Goal: Task Accomplishment & Management: Manage account settings

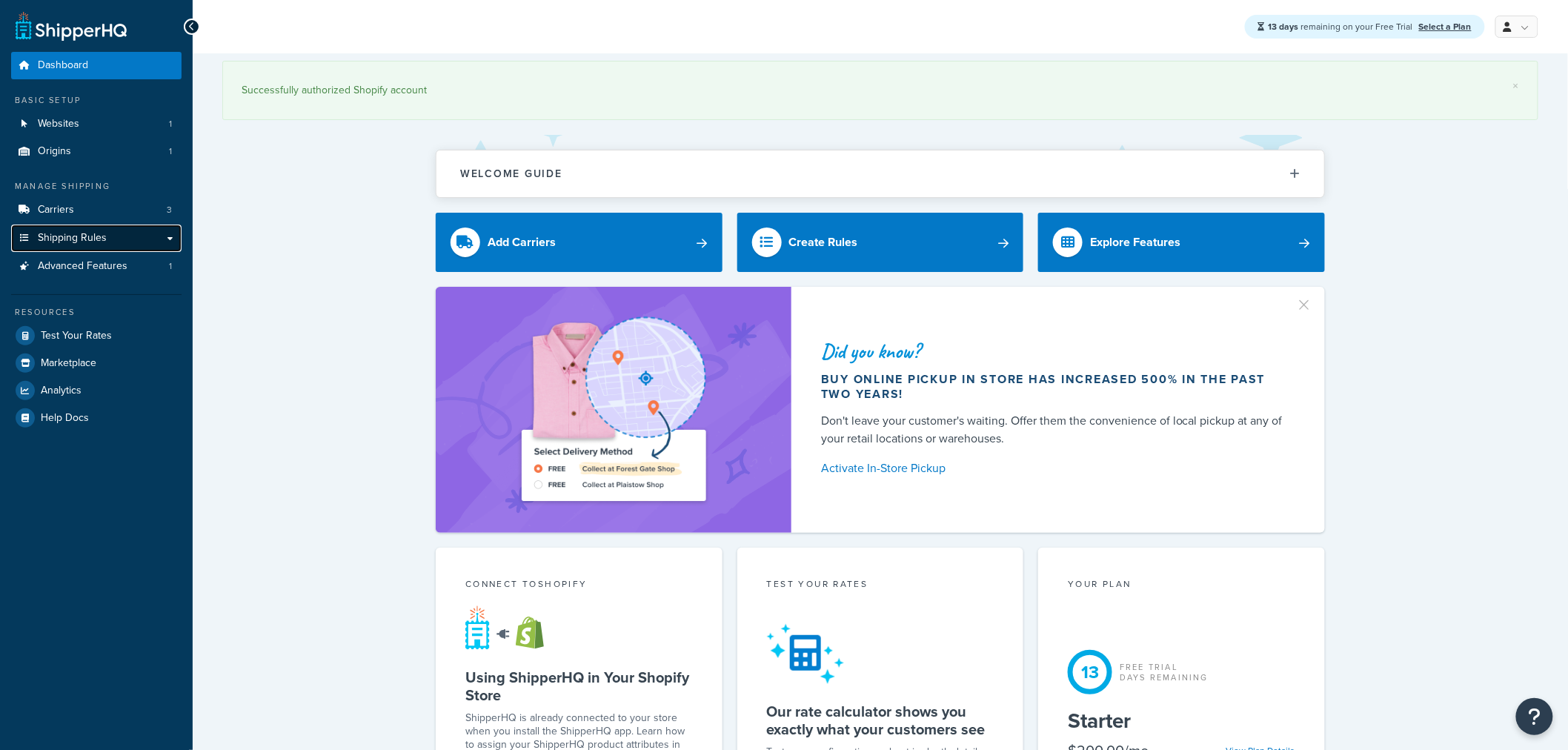
click at [126, 249] on link "Shipping Rules" at bounding box center [97, 239] width 170 height 28
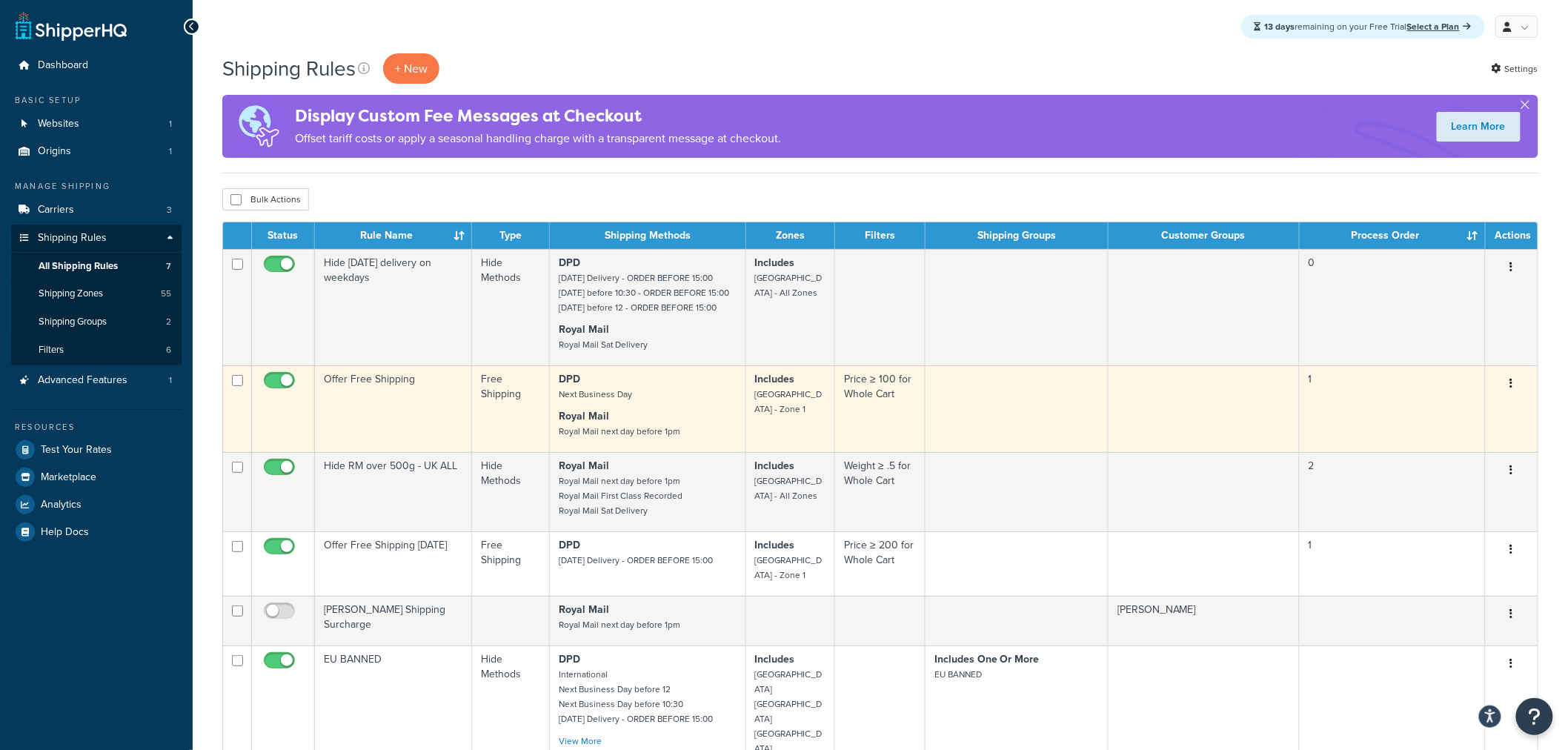
click at [849, 438] on td "Price ≥ 100 for Whole Cart" at bounding box center [880, 409] width 90 height 87
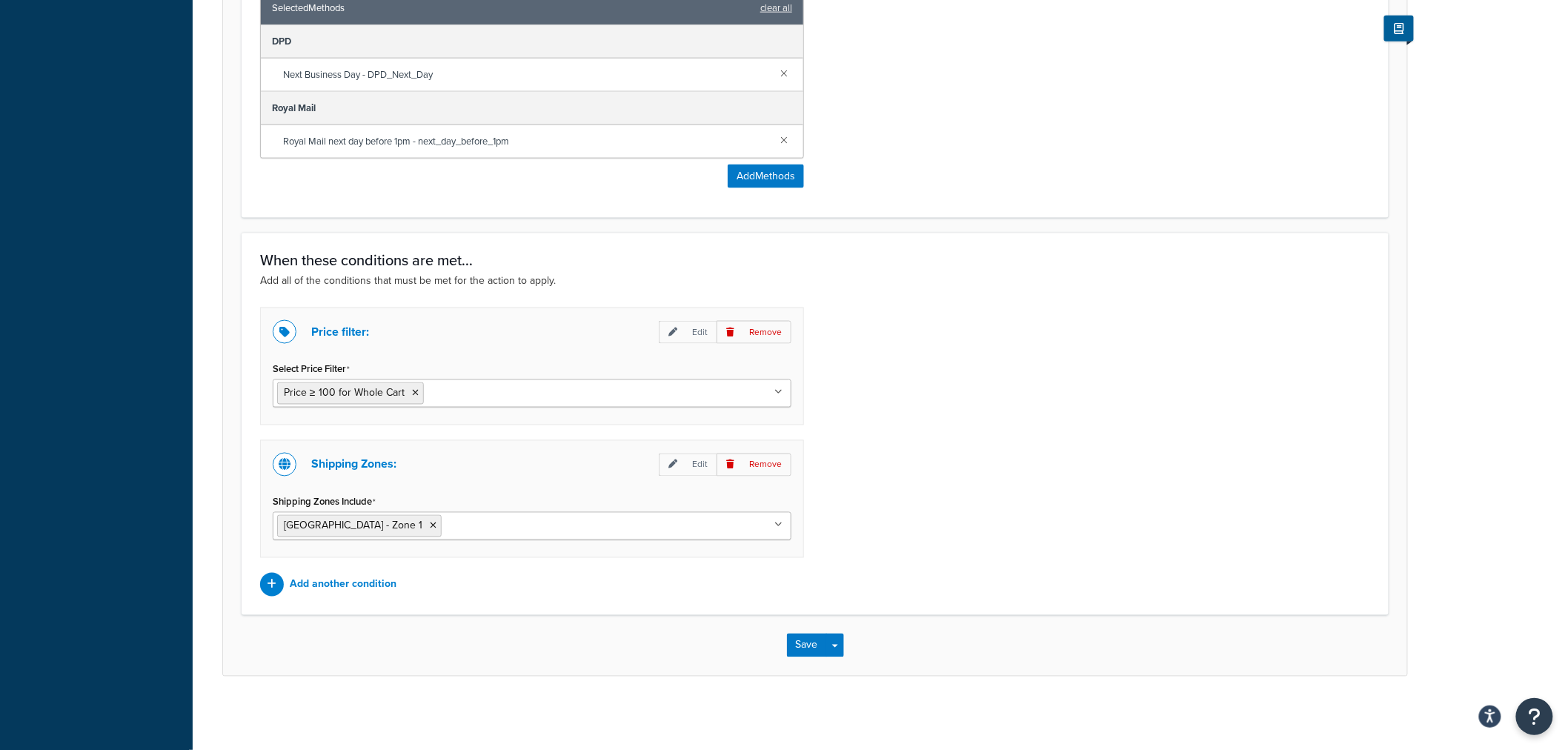
scroll to position [818, 0]
click at [382, 391] on span "Price ≥ 100 for Whole Cart" at bounding box center [344, 393] width 121 height 15
click at [329, 388] on span "Price ≥ 100 for Whole Cart" at bounding box center [344, 393] width 121 height 15
click at [444, 392] on input "Select Price Filter" at bounding box center [493, 392] width 131 height 16
drag, startPoint x: 1017, startPoint y: 431, endPoint x: 996, endPoint y: 431, distance: 21.0
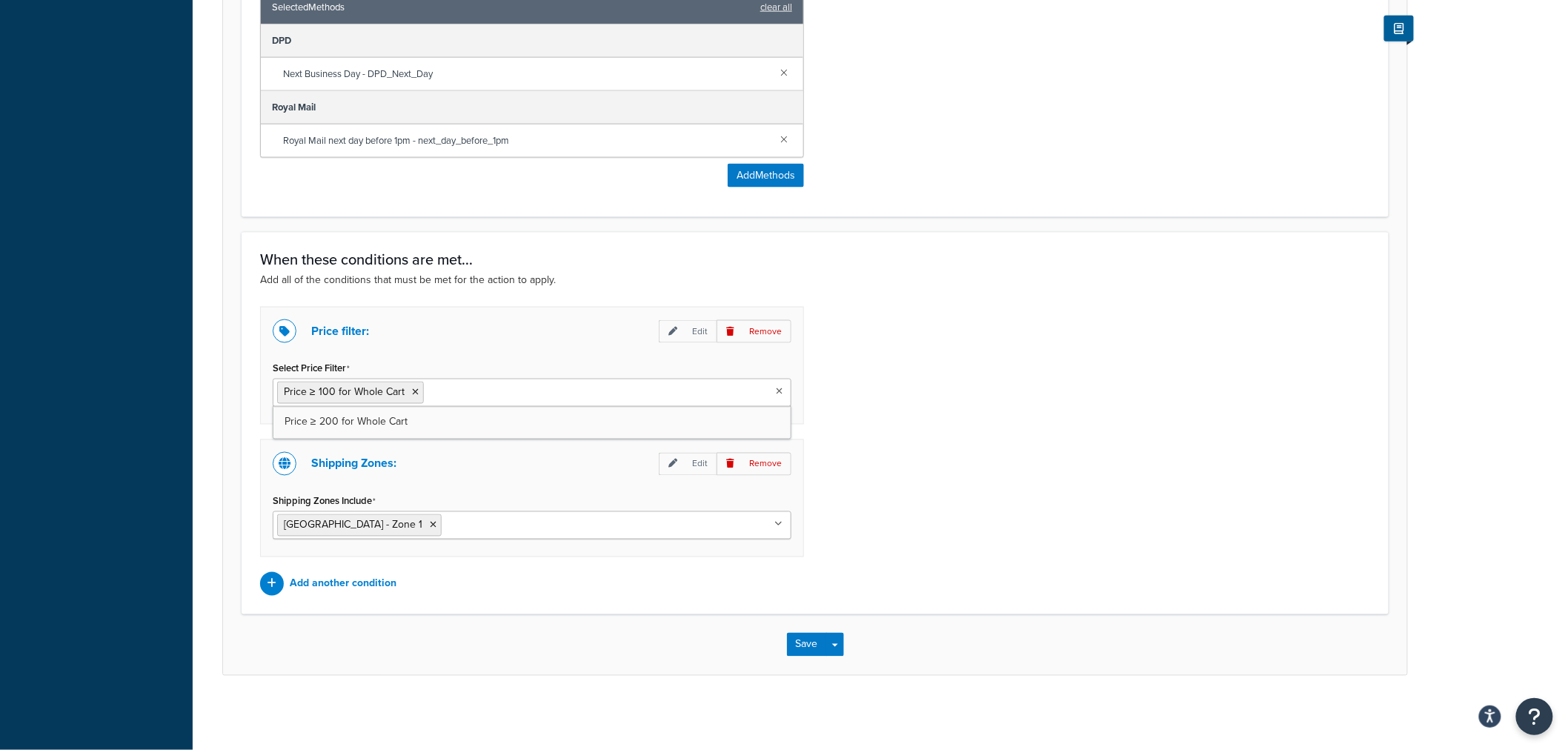
click at [1017, 431] on div "Price filter: Edit Remove Select Price Filter Price ≥ 100 for Whole Cart Price …" at bounding box center [815, 451] width 1132 height 289
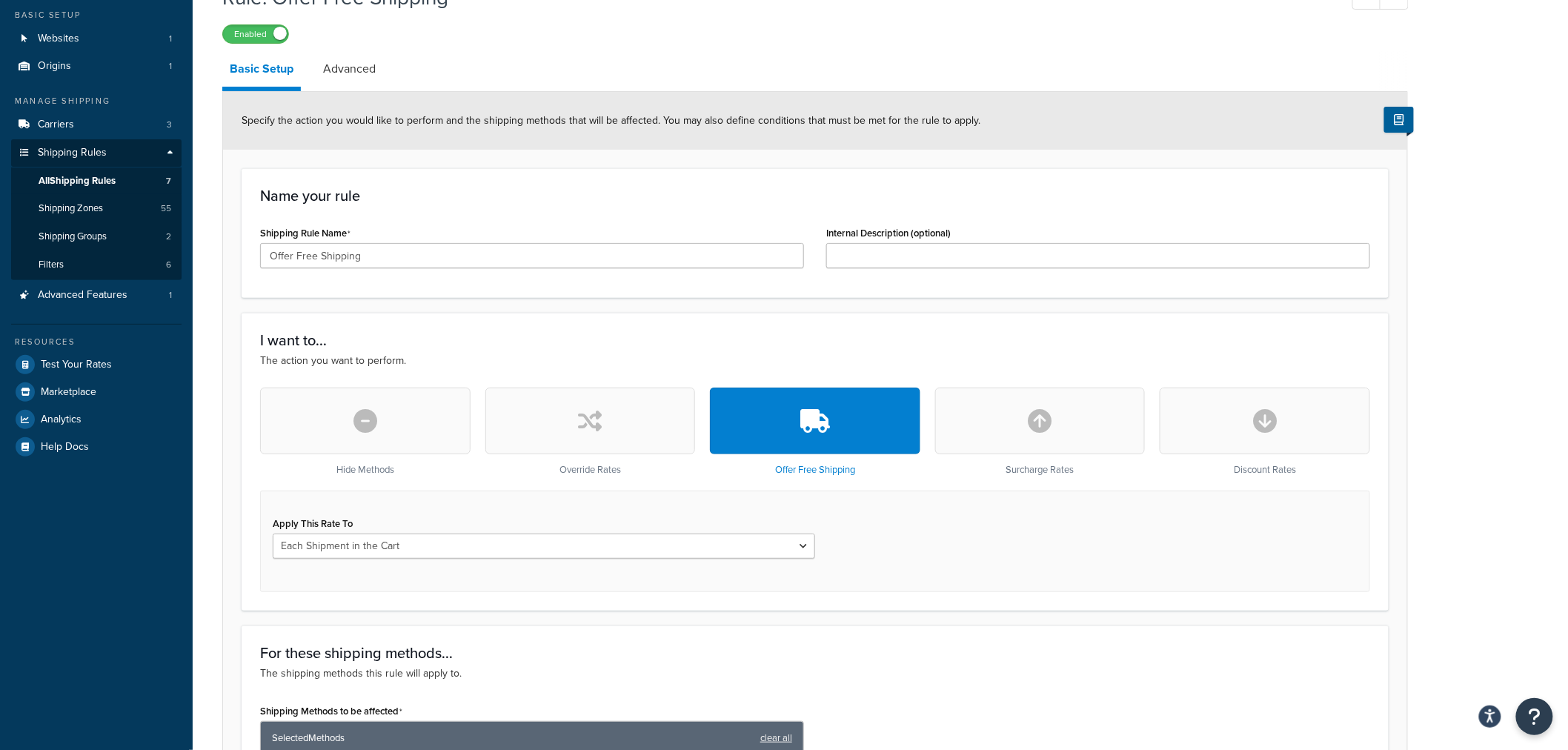
scroll to position [0, 0]
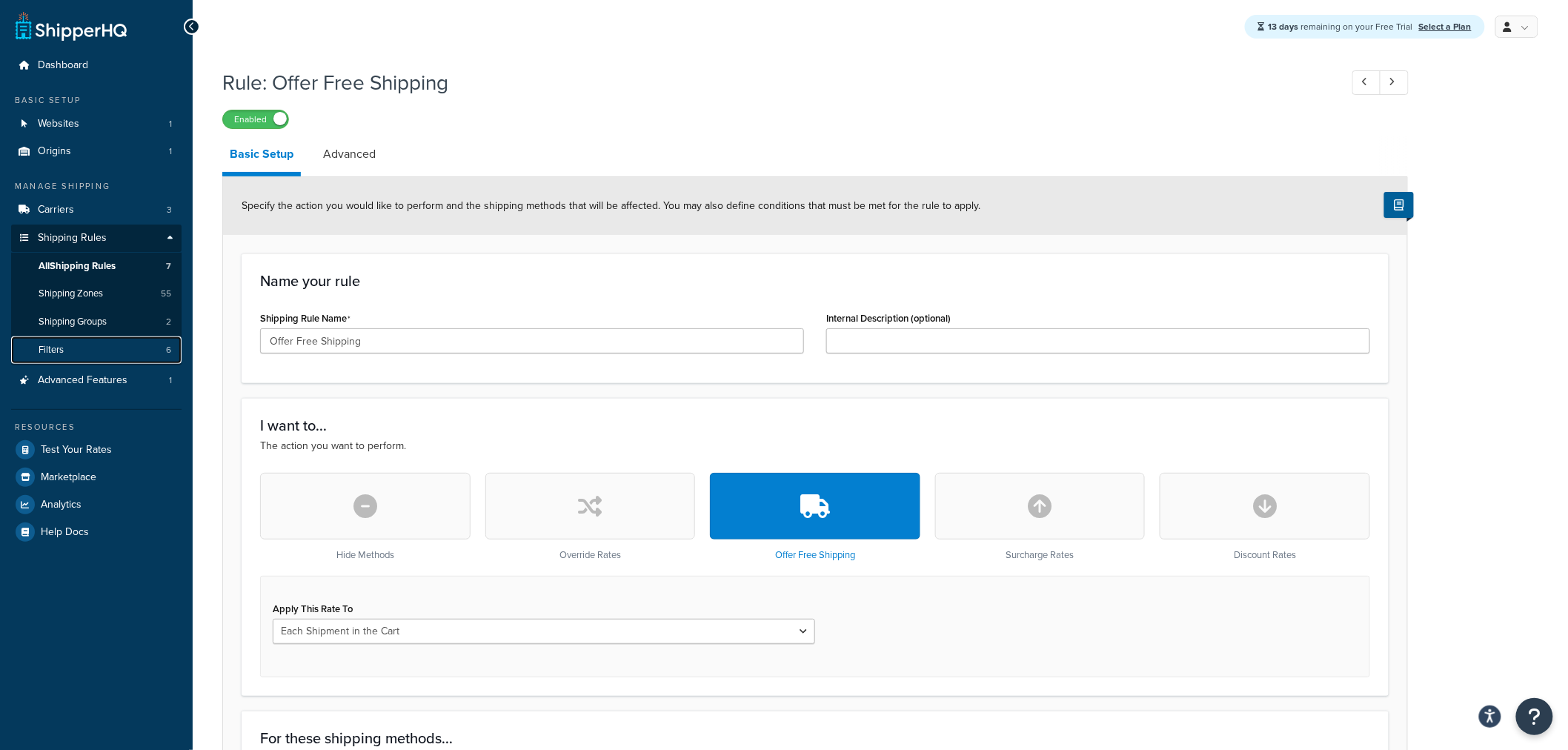
click at [113, 351] on link "Filters 6" at bounding box center [97, 350] width 170 height 28
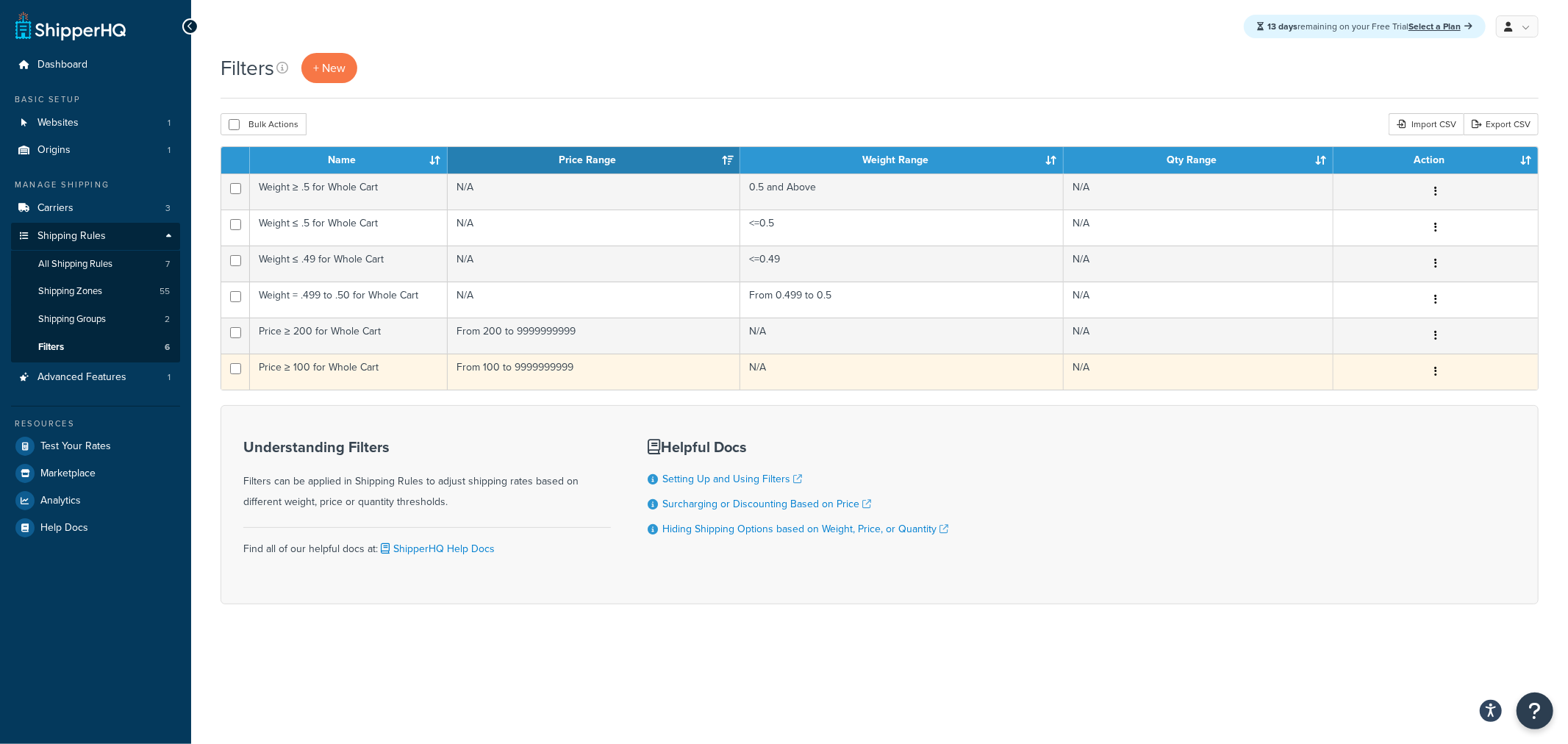
click at [611, 382] on td "From 100 to 9999999999" at bounding box center [594, 372] width 293 height 36
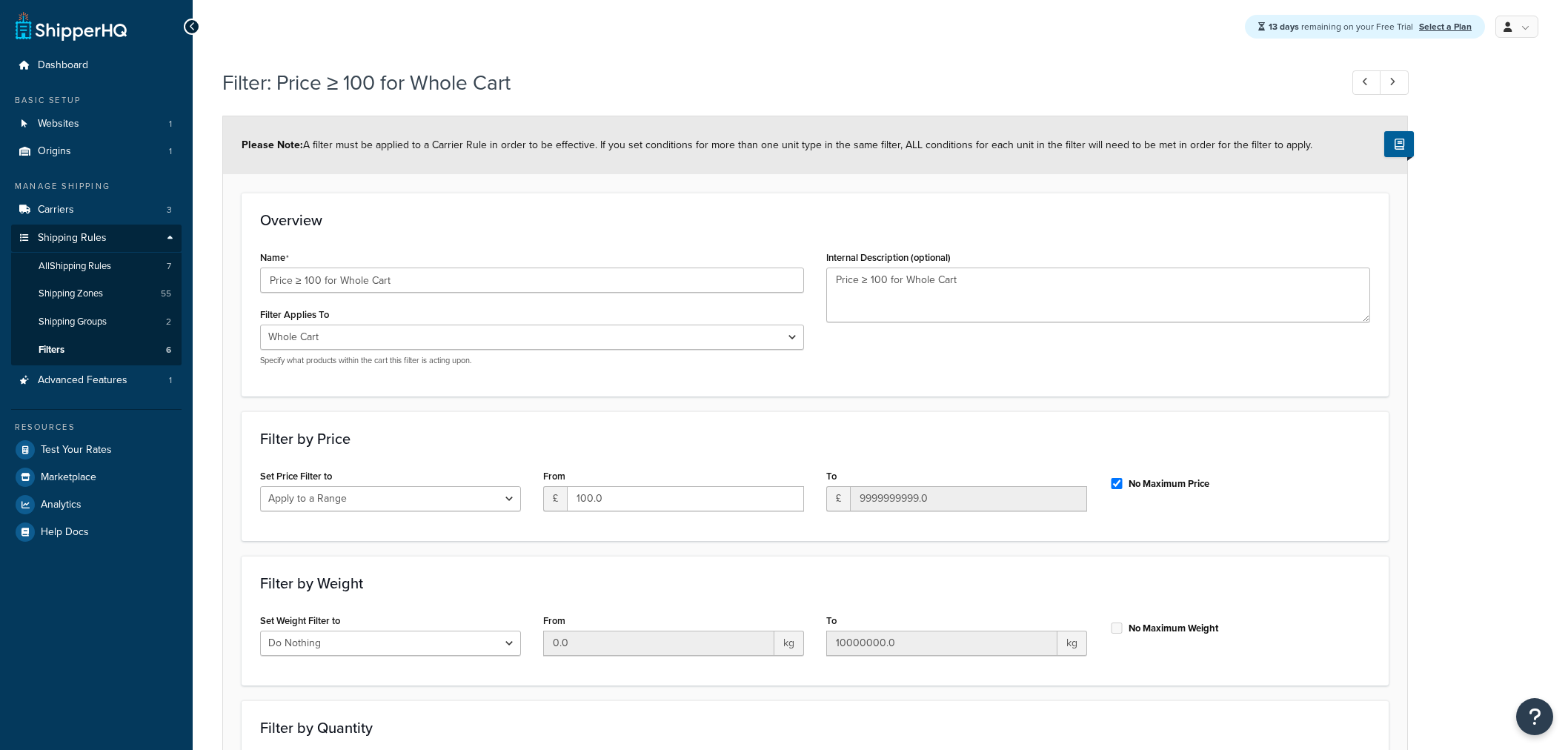
select select "range"
click at [598, 492] on input "100.0" at bounding box center [685, 499] width 237 height 25
click at [590, 495] on input "100.0" at bounding box center [685, 499] width 237 height 25
type input "120.0"
click at [929, 434] on h3 "Filter by Price" at bounding box center [815, 439] width 1109 height 16
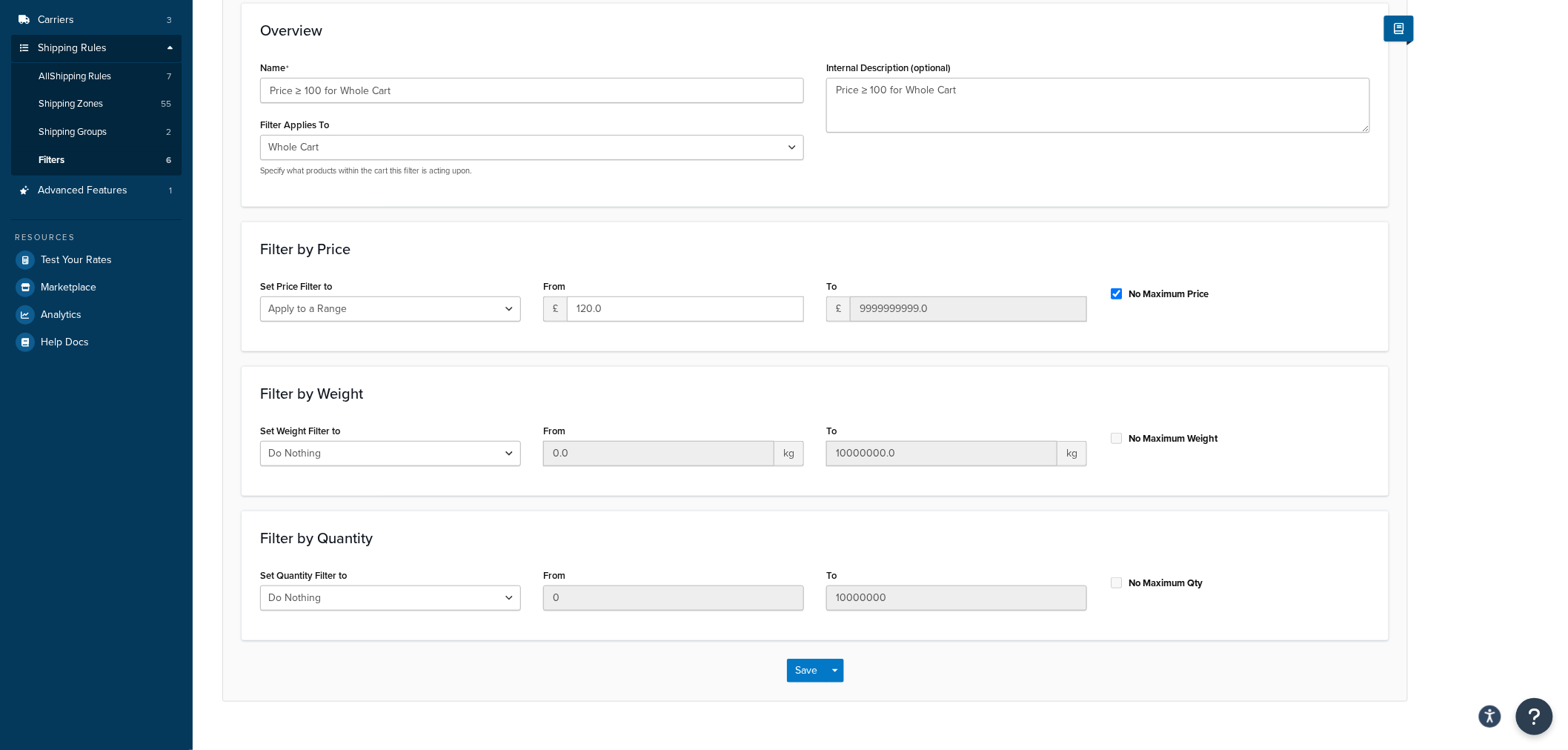
scroll to position [216, 0]
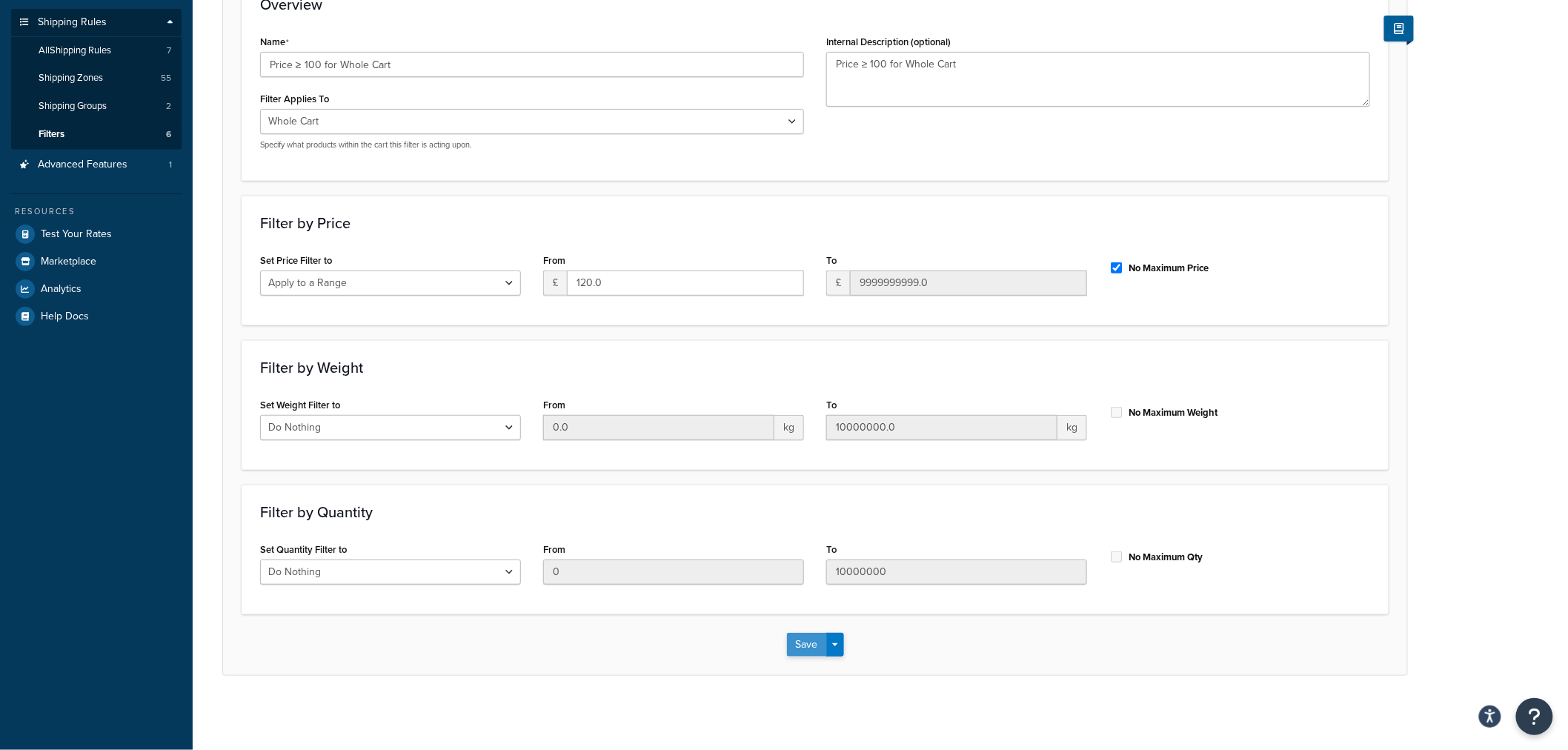
click at [806, 648] on button "Save" at bounding box center [807, 645] width 40 height 24
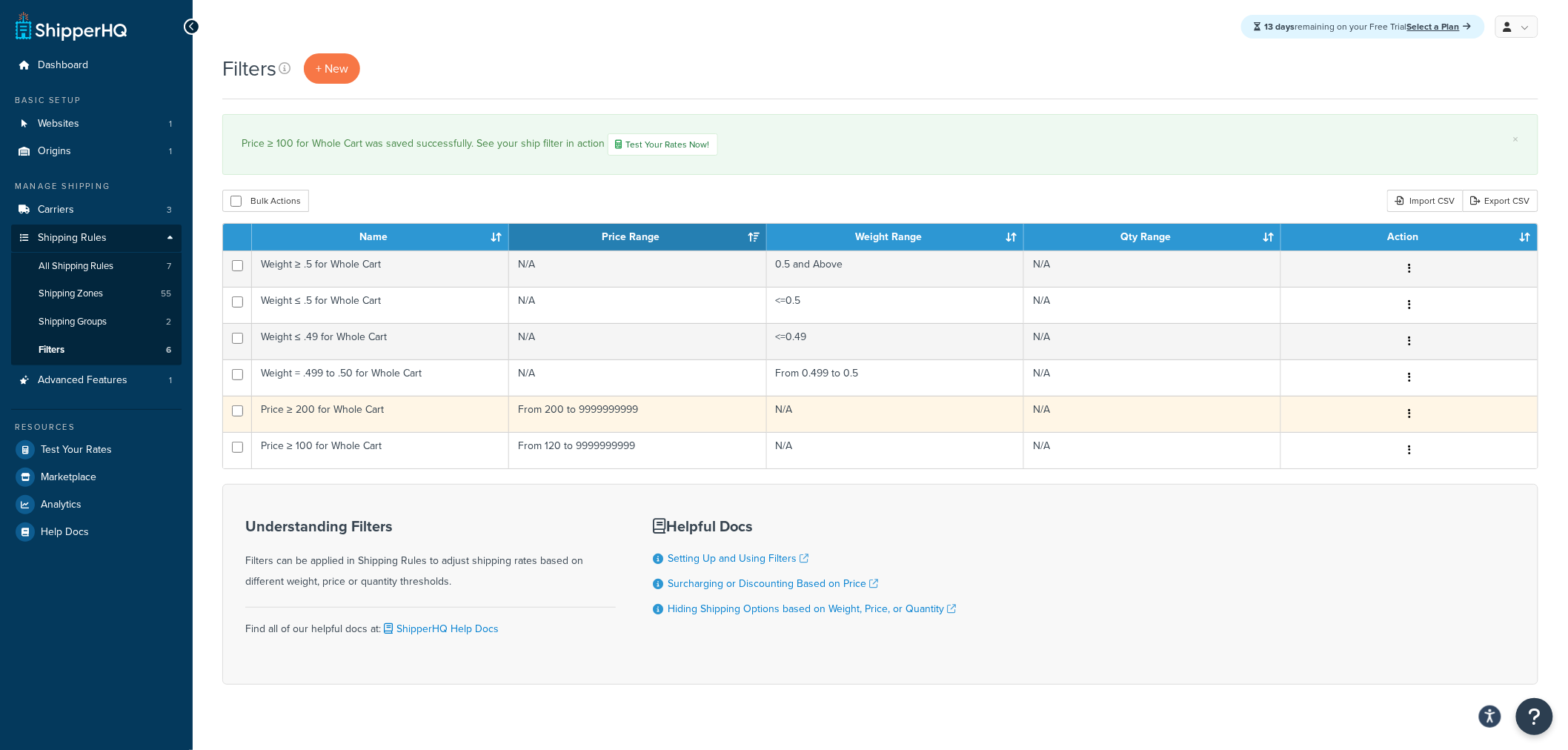
click at [352, 415] on td "Price ≥ 200 for Whole Cart" at bounding box center [380, 414] width 258 height 36
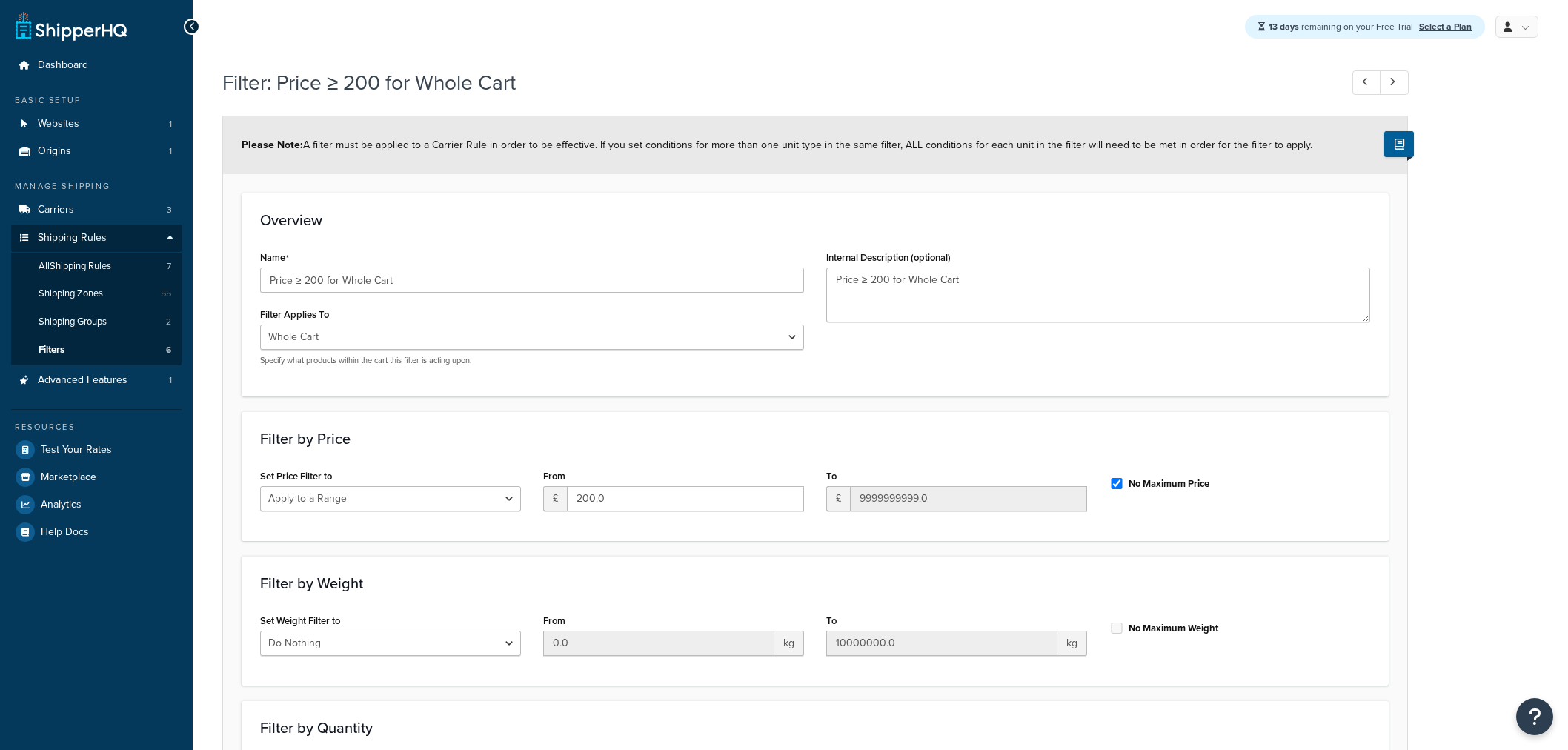
select select "range"
click at [589, 502] on input "200.0" at bounding box center [685, 499] width 237 height 25
type input "240.0"
click at [650, 440] on h3 "Filter by Price" at bounding box center [815, 439] width 1109 height 16
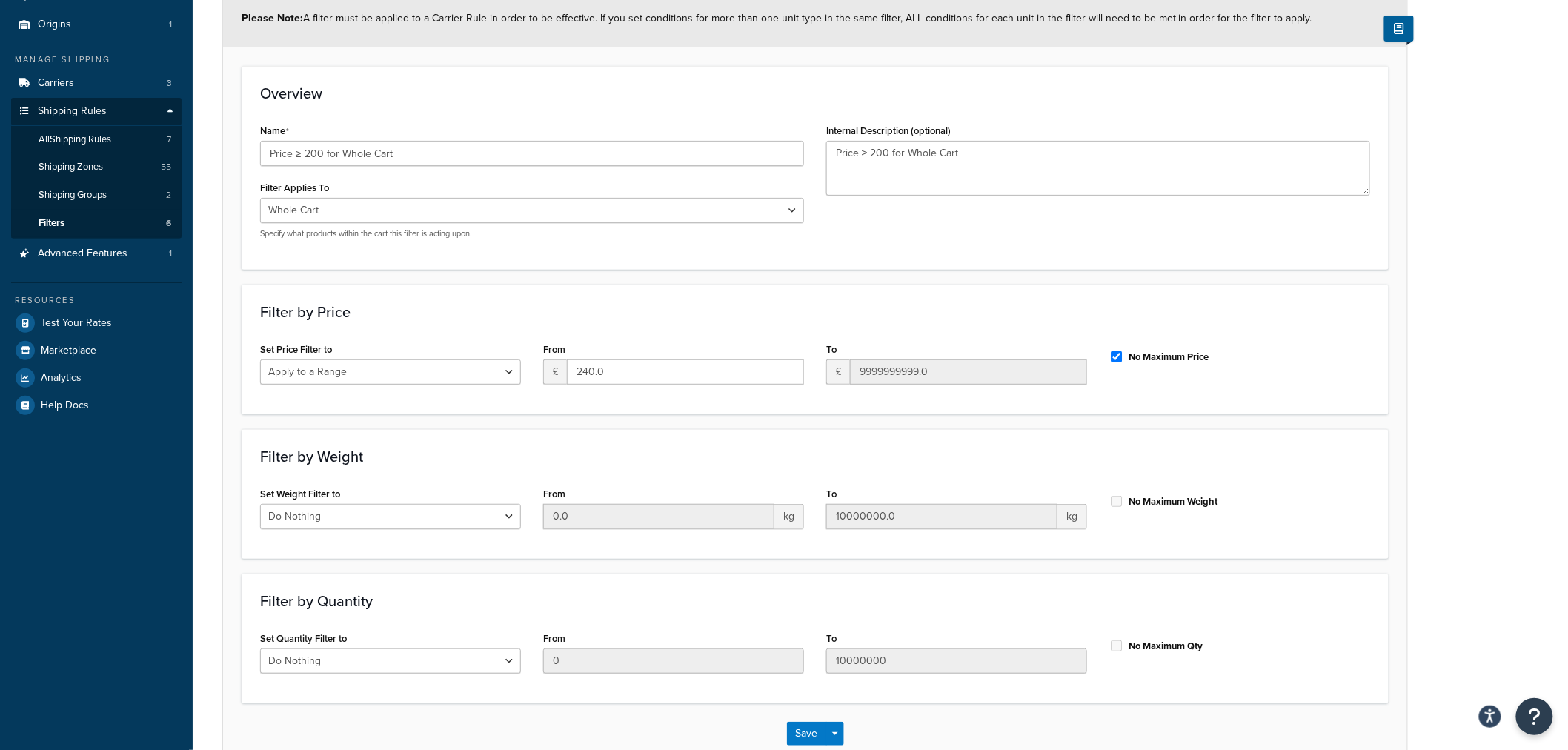
scroll to position [216, 0]
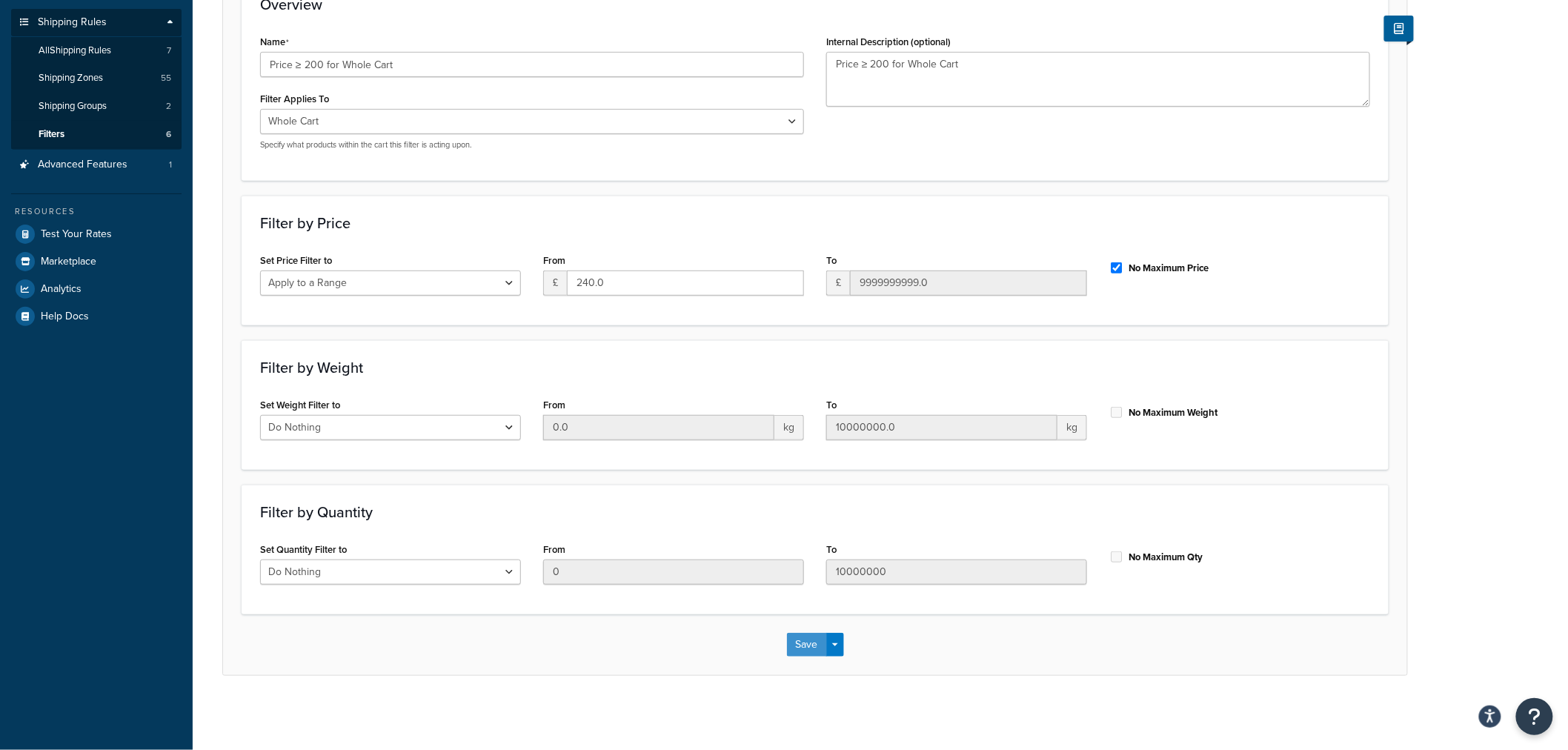
drag, startPoint x: 797, startPoint y: 647, endPoint x: 1195, endPoint y: 443, distance: 447.2
click at [796, 647] on button "Save" at bounding box center [807, 645] width 40 height 24
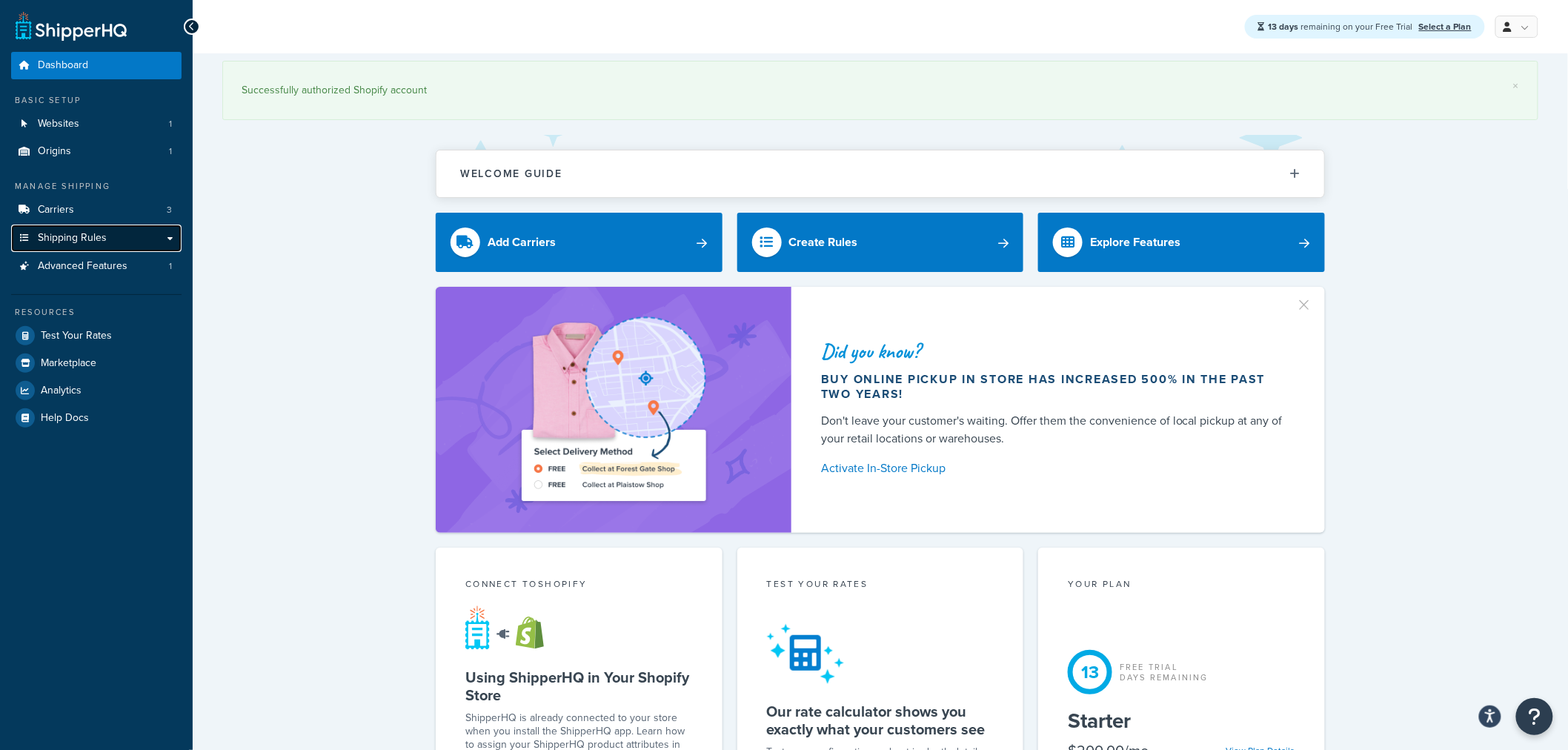
click at [173, 231] on link "Shipping Rules" at bounding box center [97, 239] width 170 height 28
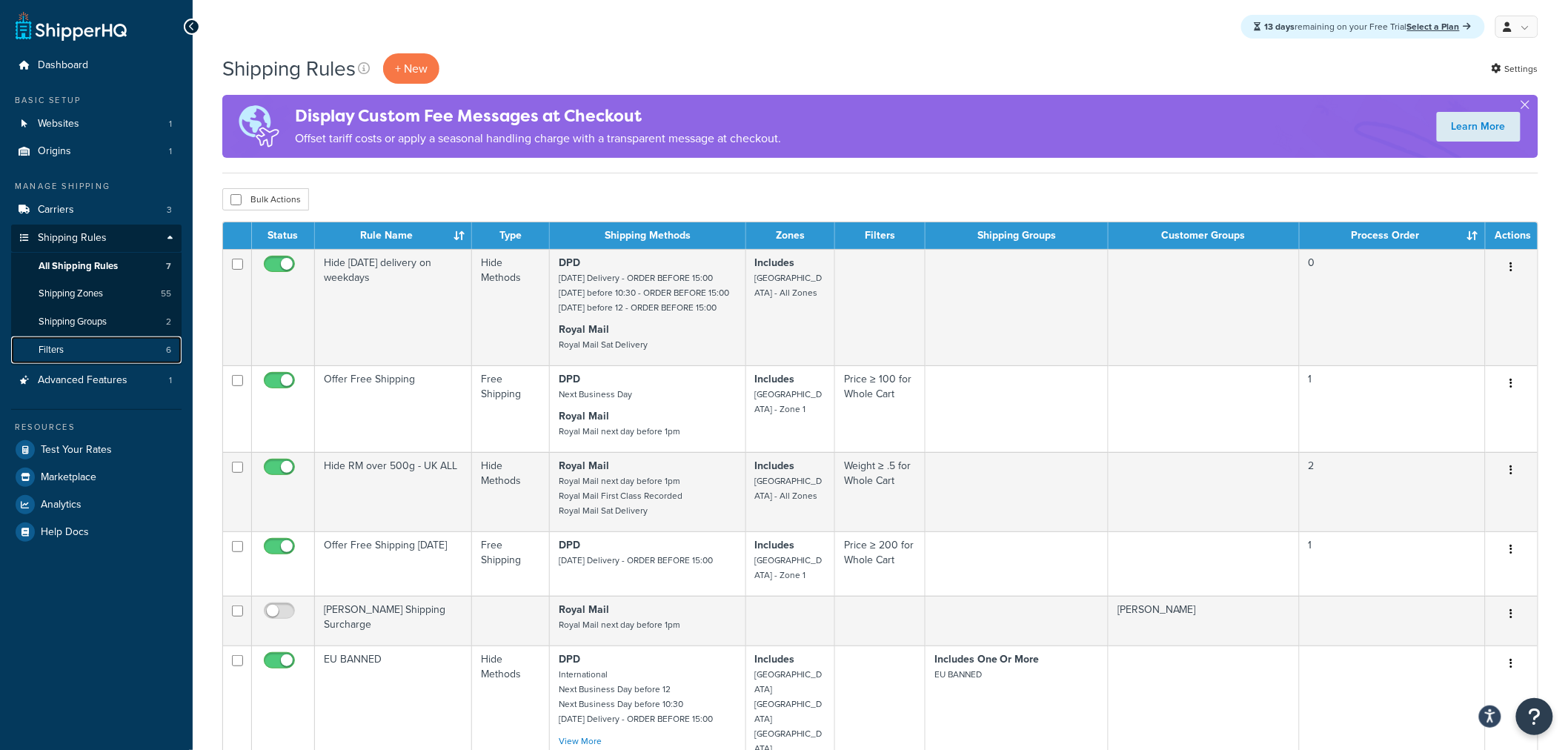
click at [137, 345] on link "Filters 6" at bounding box center [97, 350] width 170 height 28
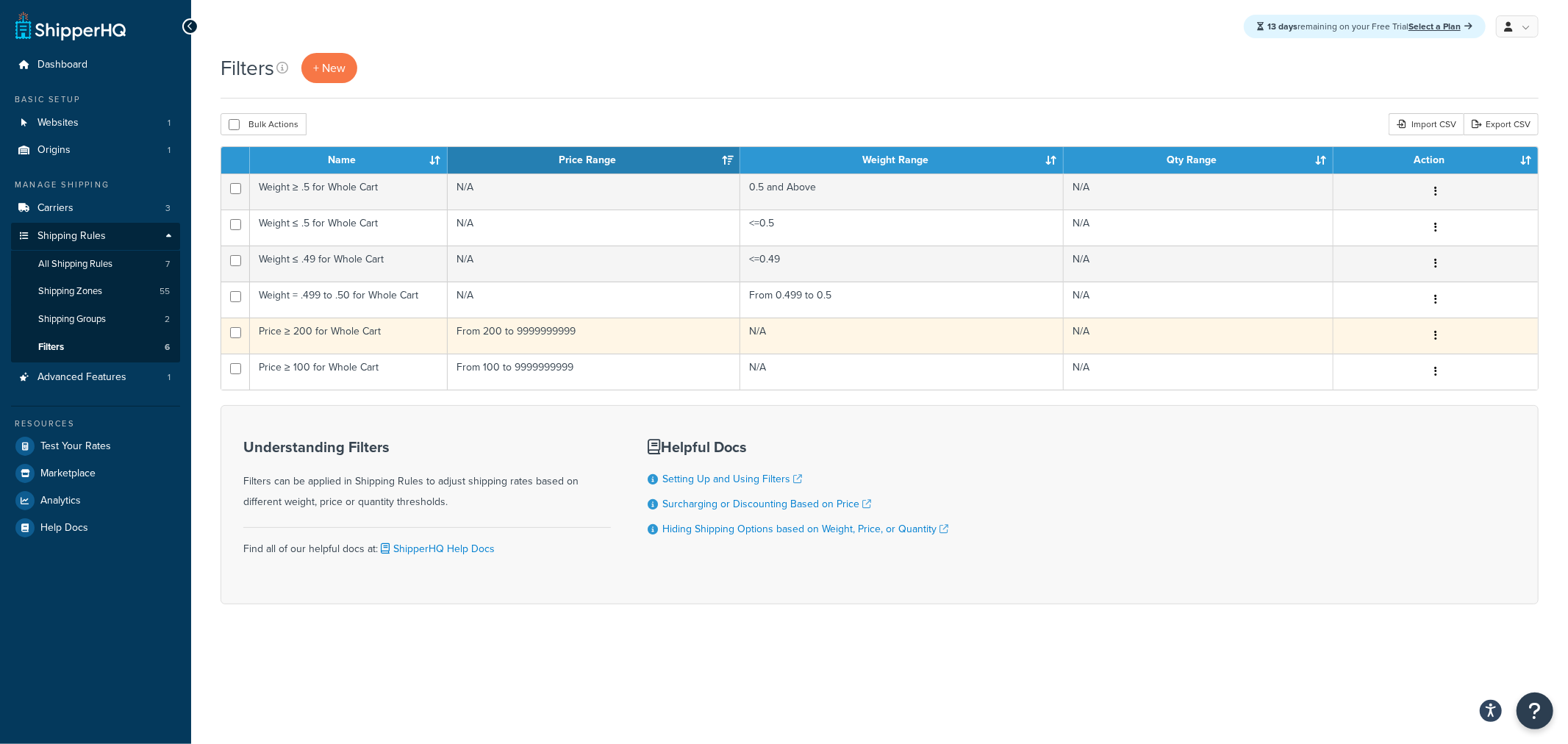
click at [341, 328] on td "Price ≥ 200 for Whole Cart" at bounding box center [349, 335] width 198 height 36
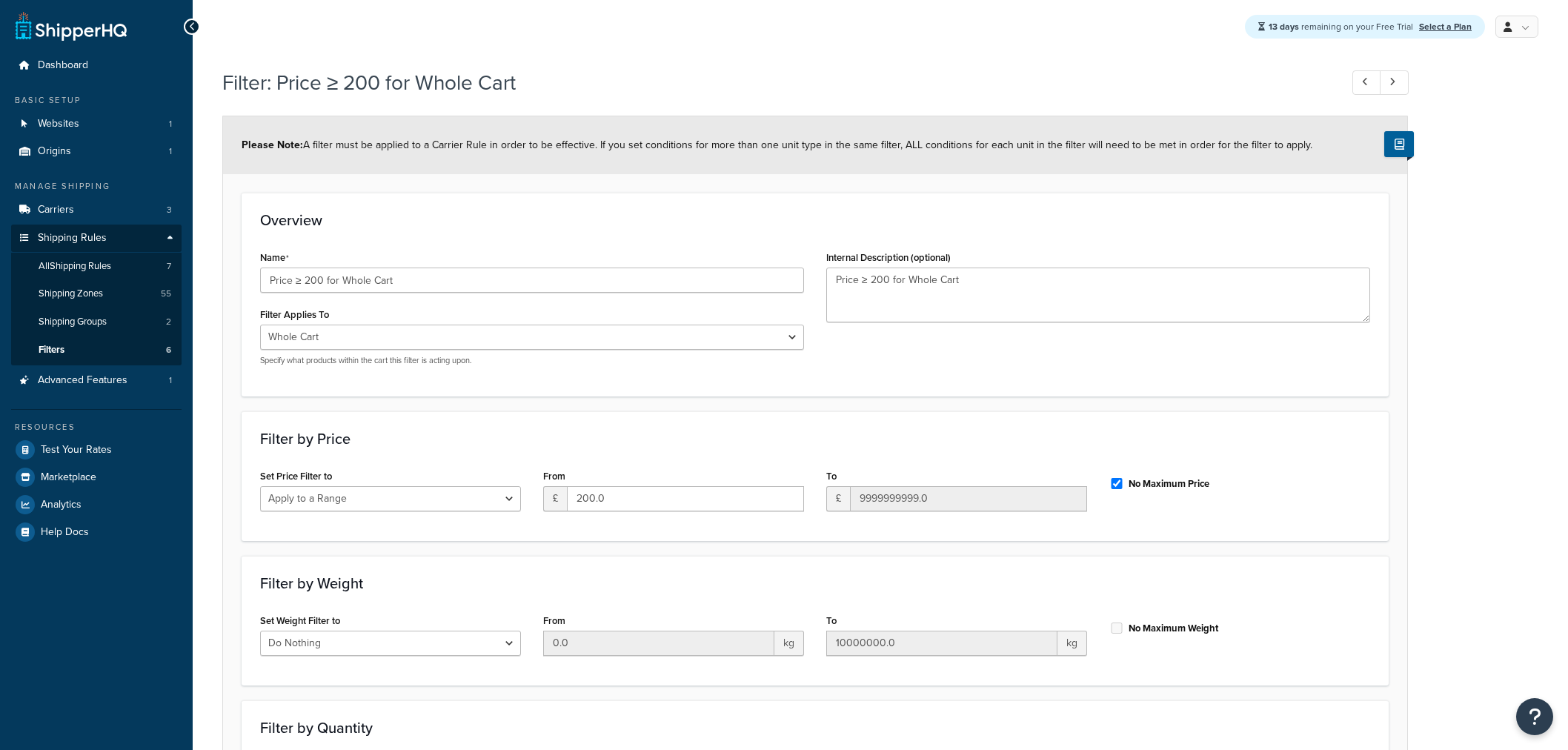
select select "range"
click at [582, 495] on input "200.0" at bounding box center [685, 499] width 237 height 25
type input "240.0"
click at [684, 457] on div "Filter by Price Set Price Filter to Do Nothing Apply to a Range From £ 240.0 To…" at bounding box center [815, 476] width 1147 height 129
click at [993, 311] on textarea "Price ≥ 200 for Whole Cart" at bounding box center [1098, 294] width 544 height 55
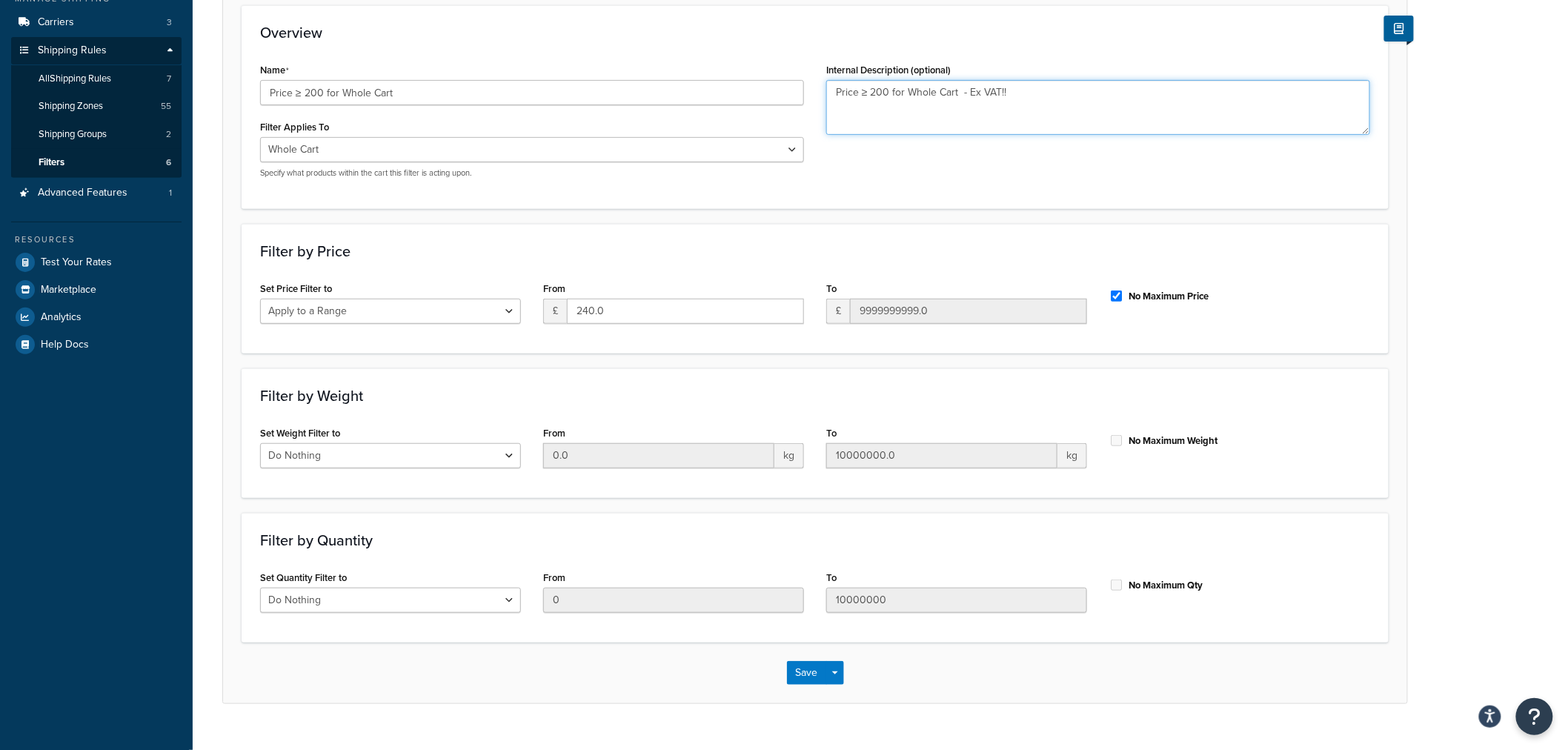
scroll to position [216, 0]
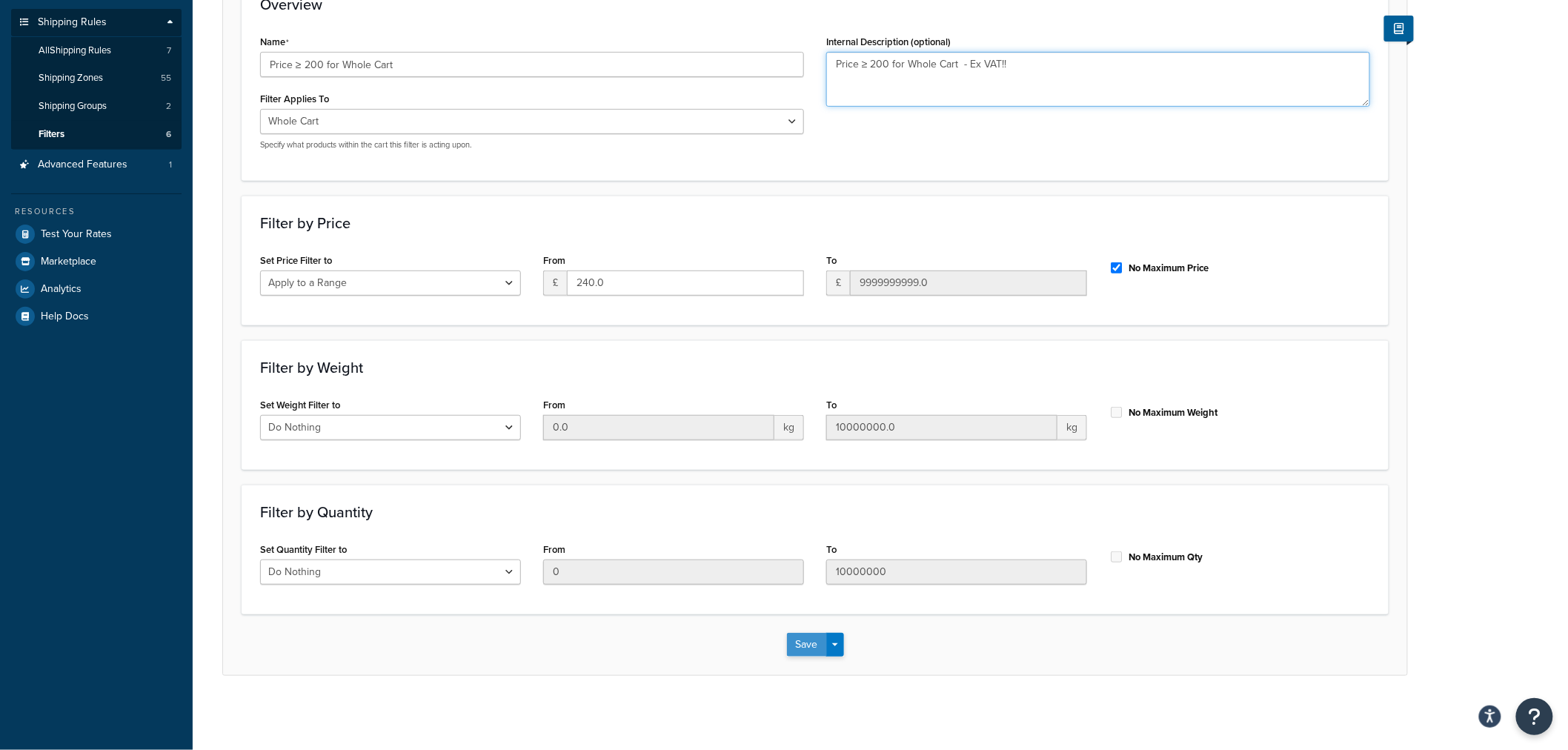
type textarea "Price ≥ 200 for Whole Cart - Ex VAT!!"
click at [813, 643] on button "Save" at bounding box center [807, 645] width 40 height 24
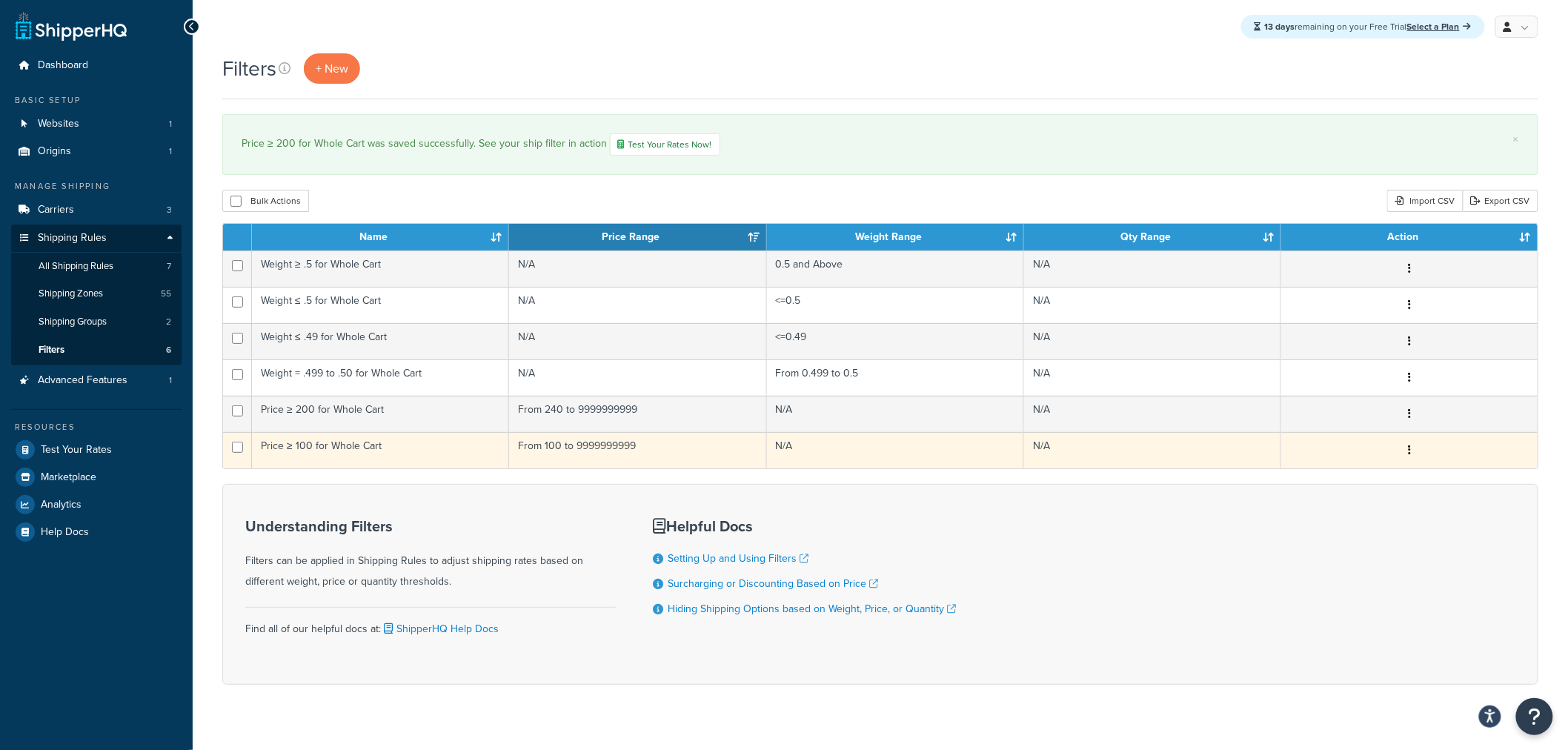
click at [350, 465] on td "Price ≥ 100 for Whole Cart" at bounding box center [380, 450] width 258 height 36
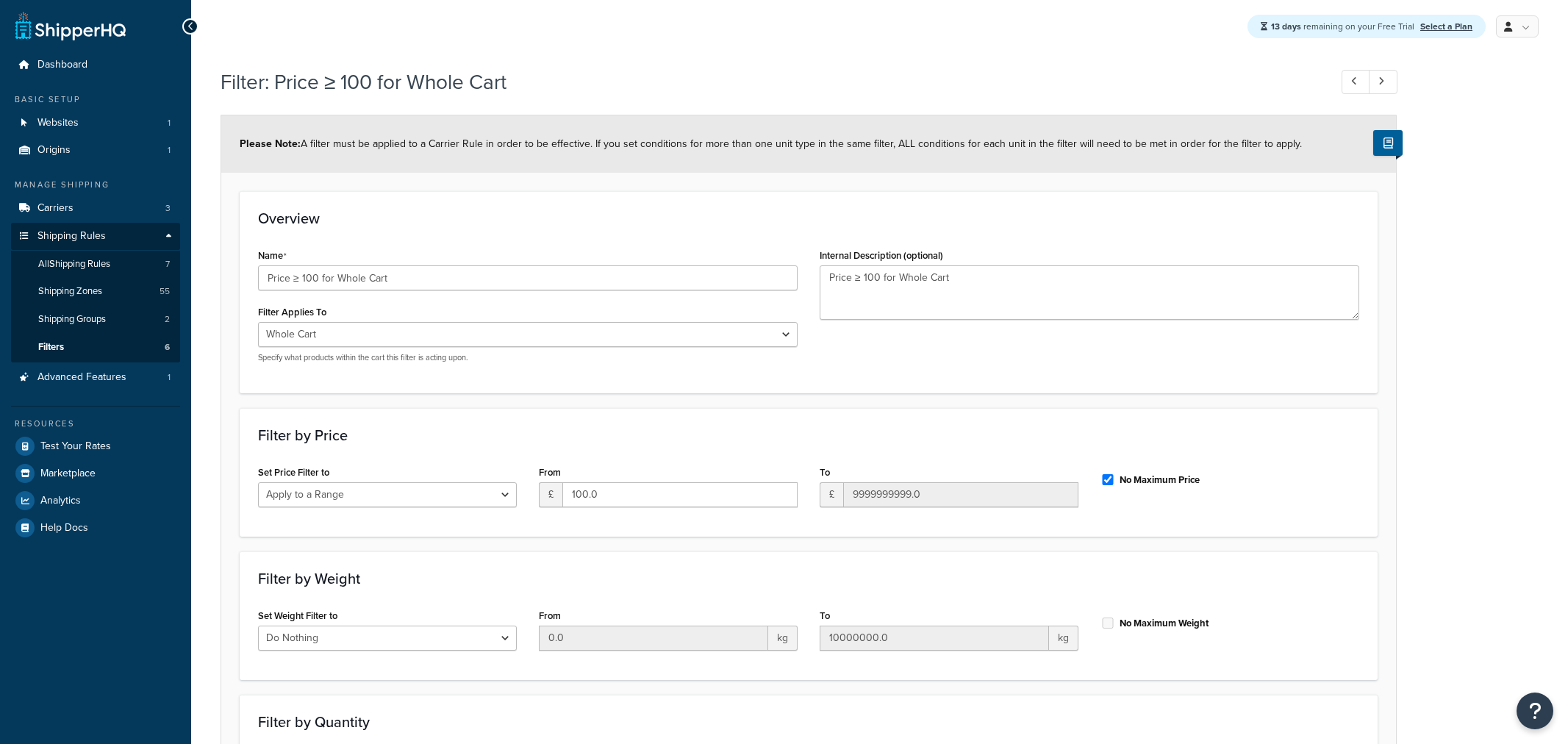
select select "range"
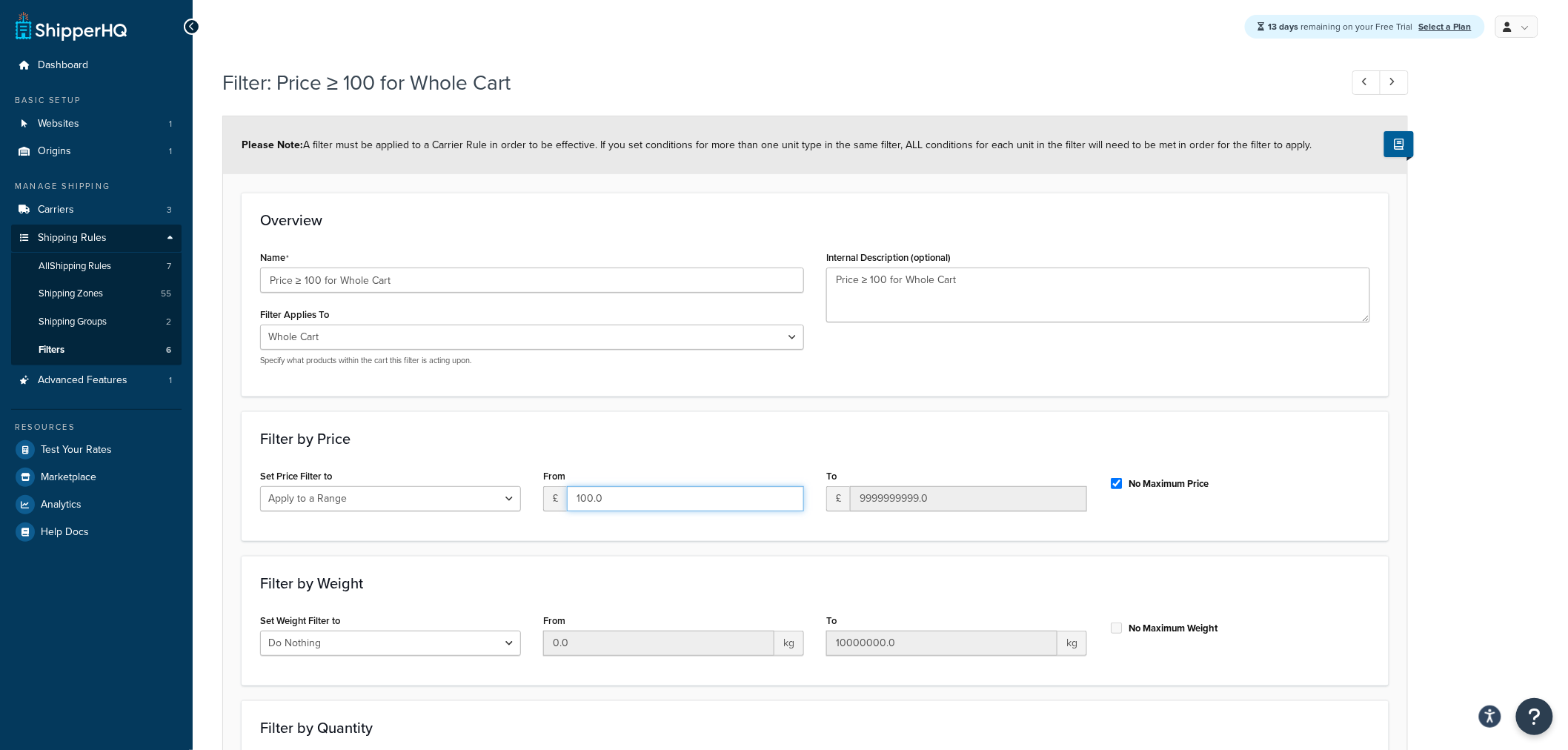
click at [584, 500] on input "100.0" at bounding box center [685, 499] width 237 height 25
type input "120.0"
click at [984, 278] on textarea "Price ≥ 100 for Whole Cart" at bounding box center [1098, 294] width 544 height 55
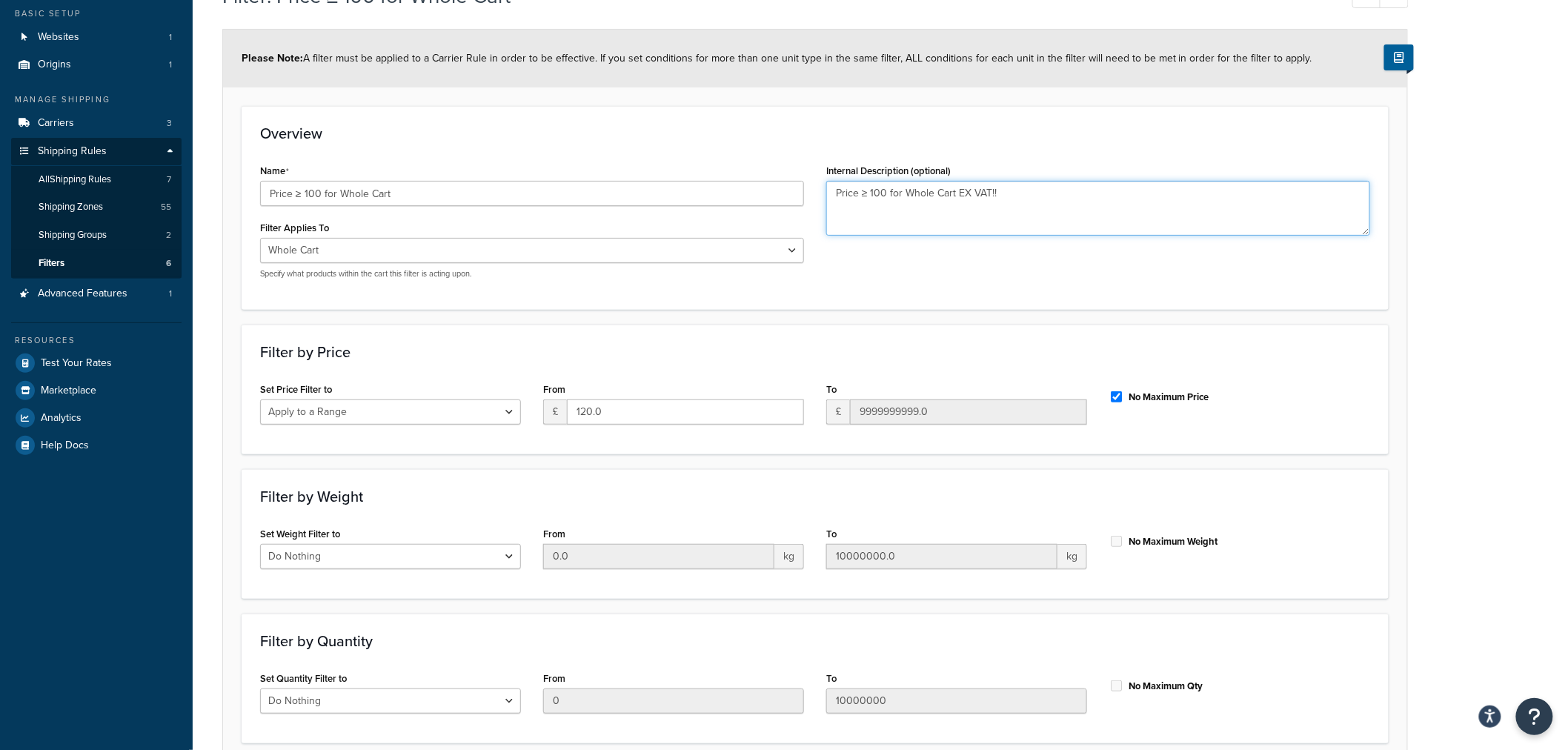
scroll to position [216, 0]
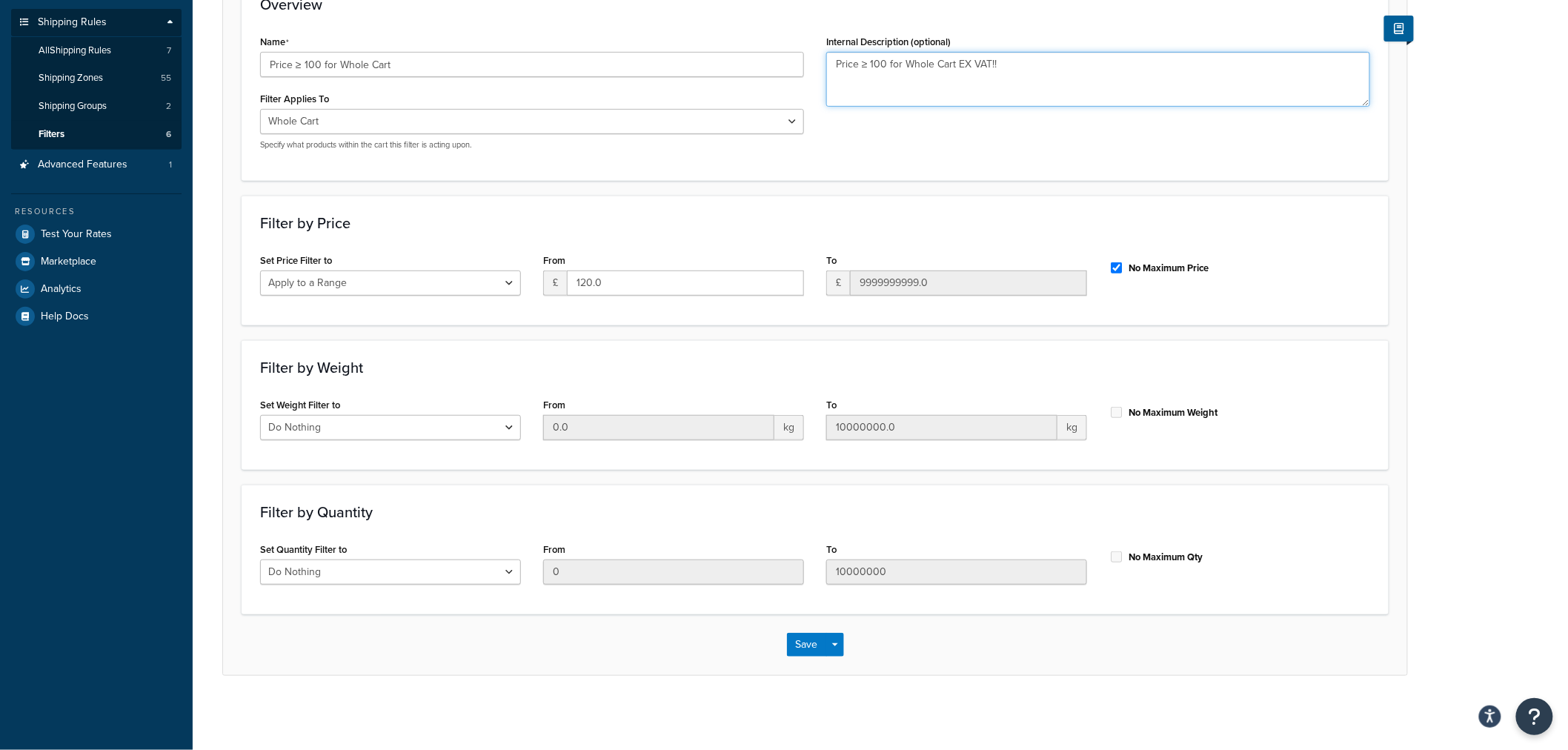
type textarea "Price ≥ 100 for Whole Cart EX VAT!!"
click at [805, 661] on div "Save Save Dropdown Save and Edit Save and Duplicate Save and Create New" at bounding box center [815, 645] width 1184 height 60
click at [805, 656] on button "Save" at bounding box center [807, 645] width 40 height 24
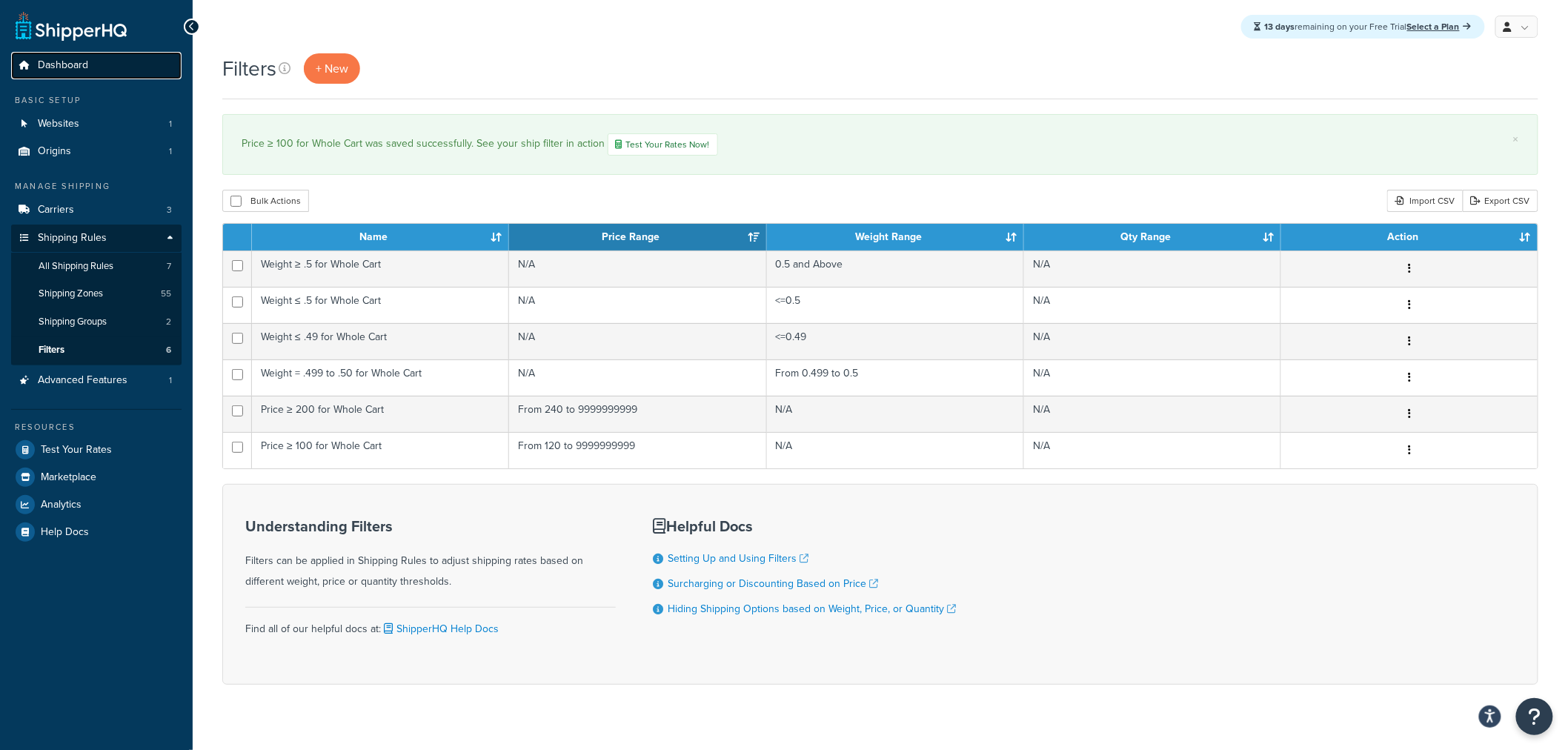
click at [56, 65] on span "Dashboard" at bounding box center [62, 65] width 51 height 12
